Goal: Task Accomplishment & Management: Manage account settings

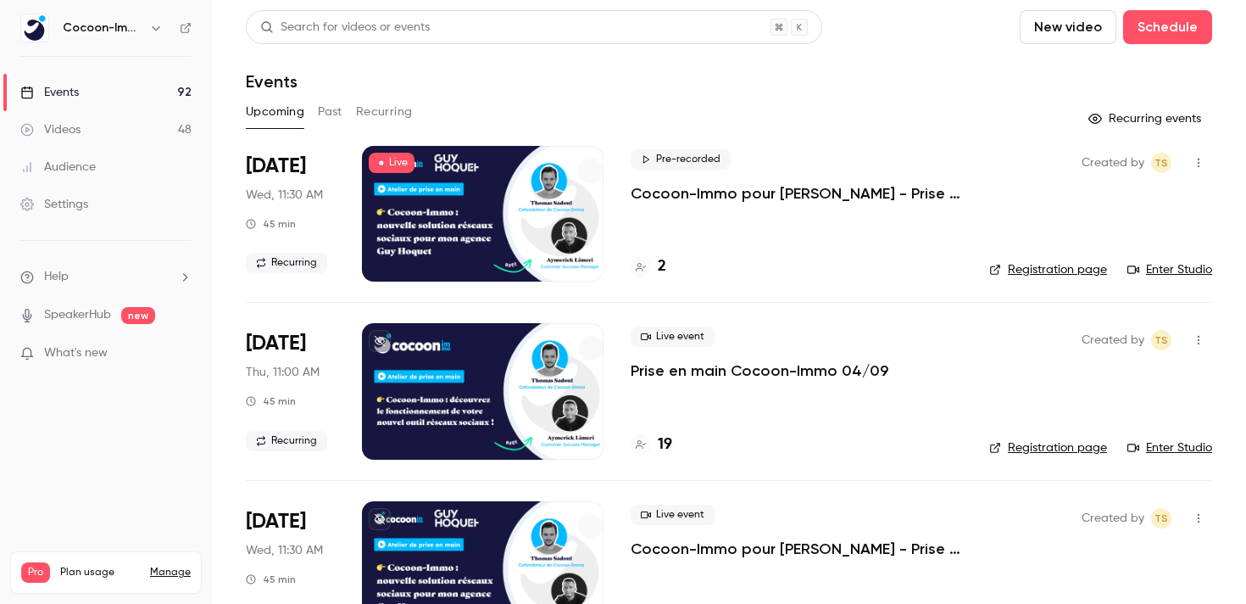
click at [672, 198] on p "Cocoon-Immo pour [PERSON_NAME] - Prise en main" at bounding box center [797, 193] width 332 height 20
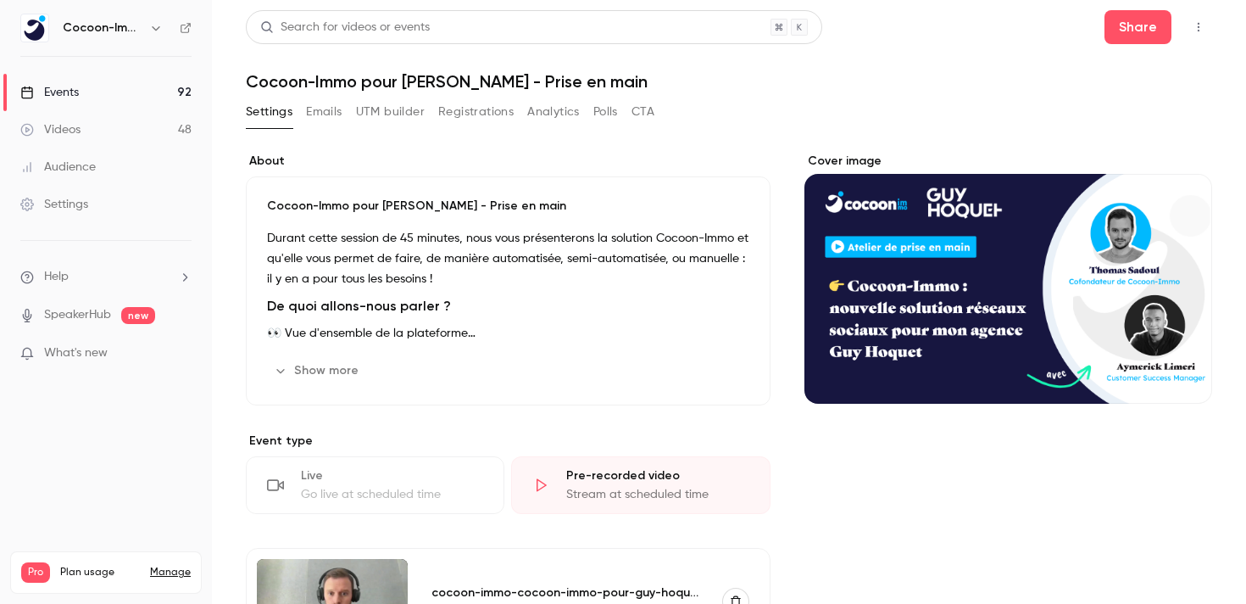
click at [1190, 25] on button "button" at bounding box center [1198, 27] width 27 height 27
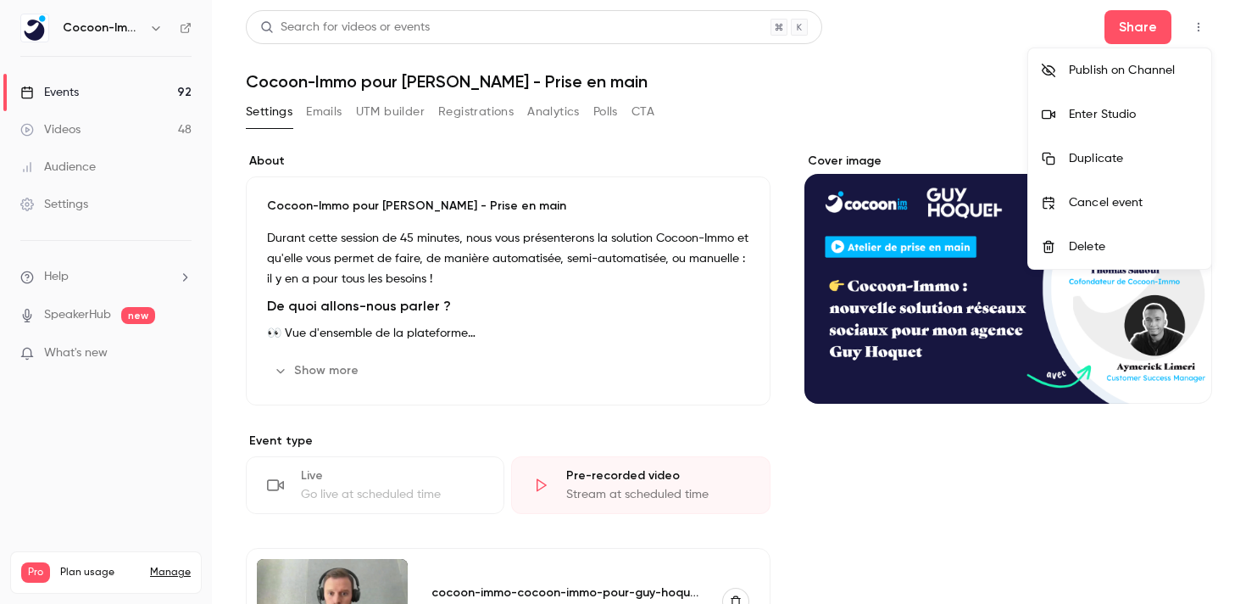
click at [1112, 119] on div "Enter Studio" at bounding box center [1133, 114] width 129 height 17
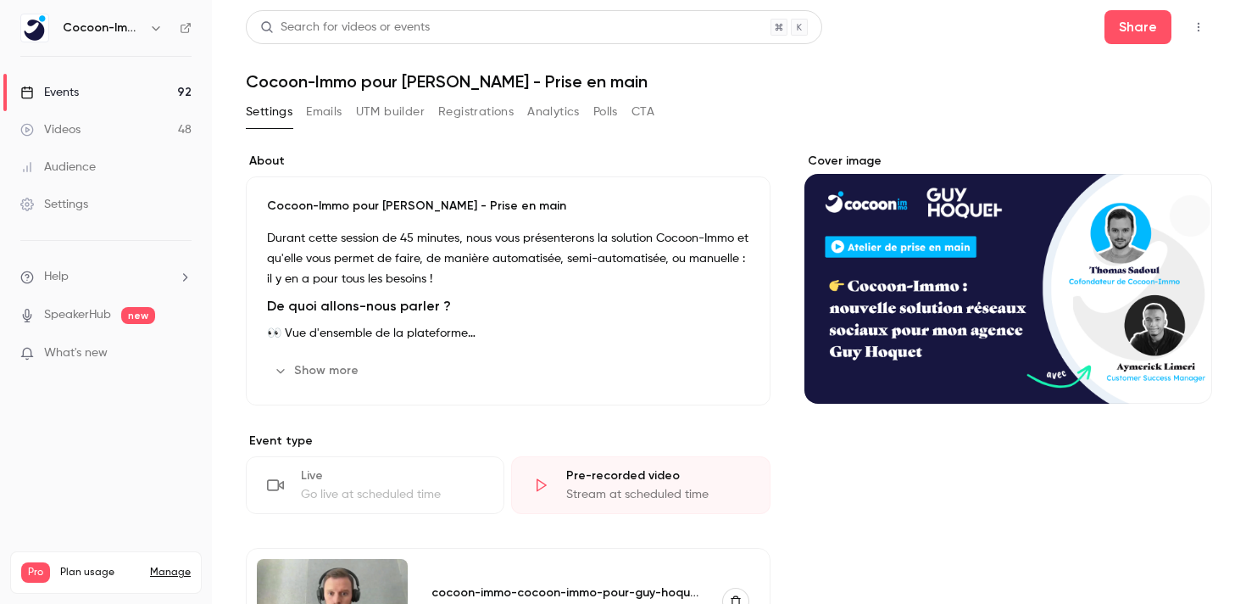
click at [499, 115] on button "Registrations" at bounding box center [475, 111] width 75 height 27
